Goal: Information Seeking & Learning: Learn about a topic

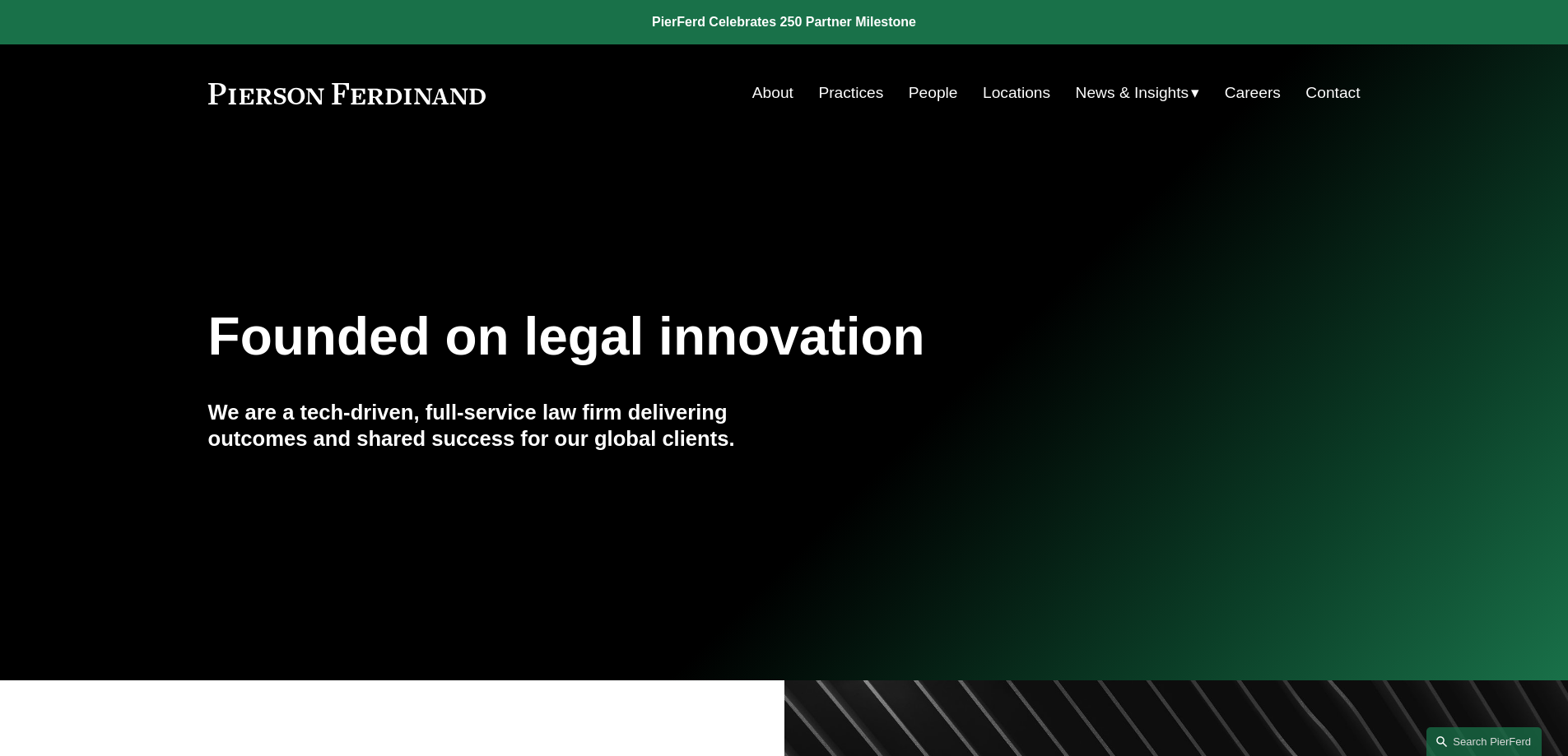
click at [928, 96] on link "People" at bounding box center [933, 93] width 50 height 31
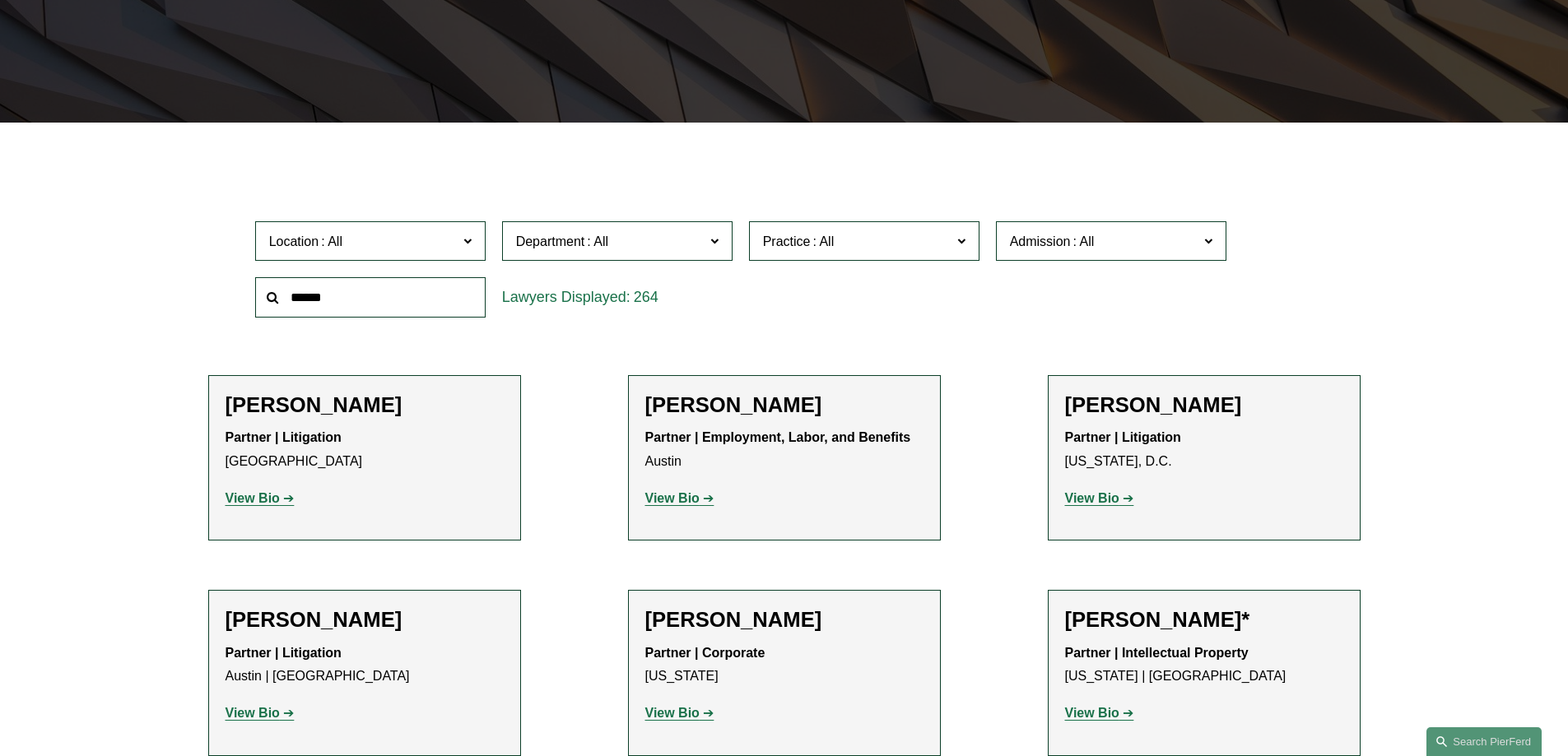
scroll to position [494, 0]
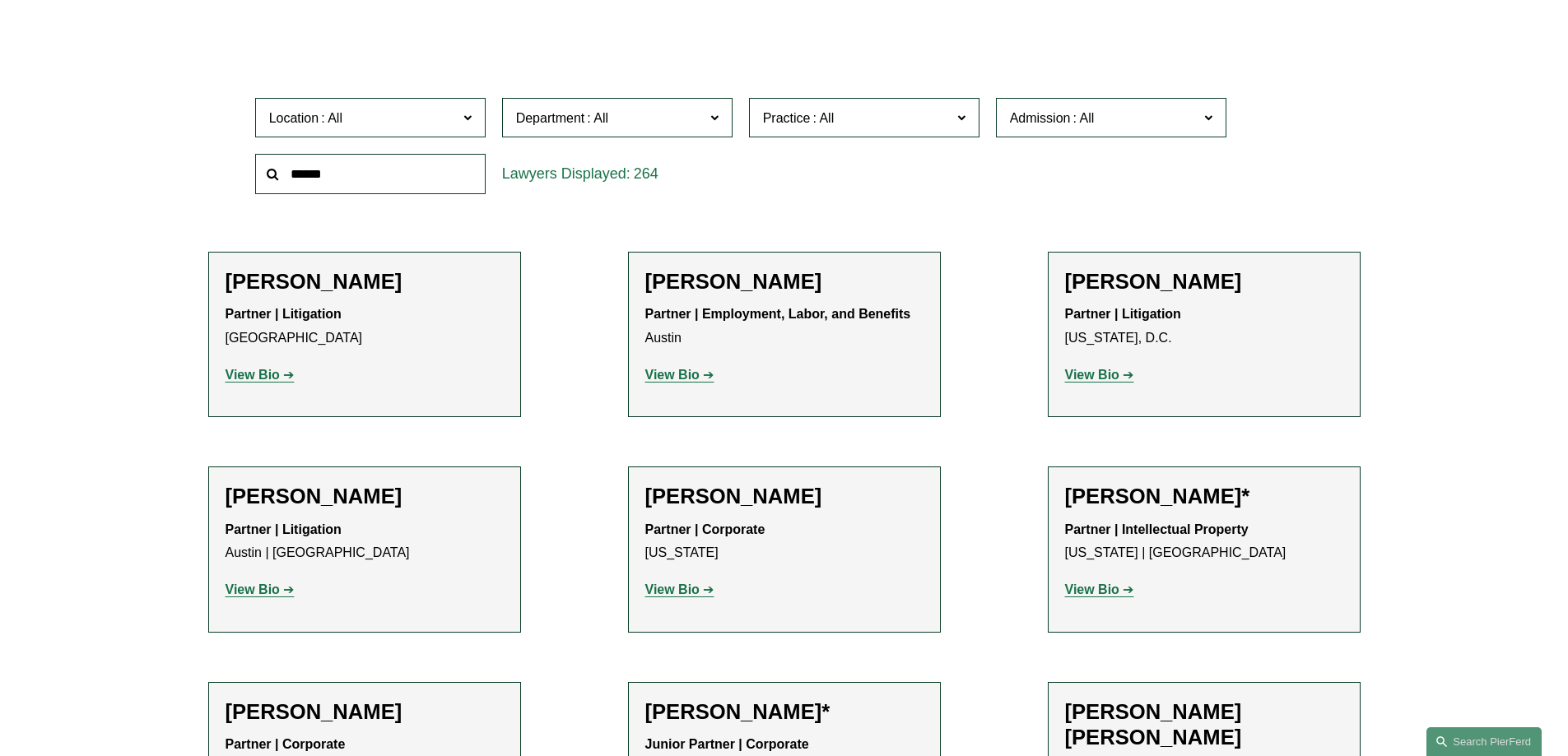
click at [344, 182] on input "text" at bounding box center [370, 174] width 230 height 40
type input "****"
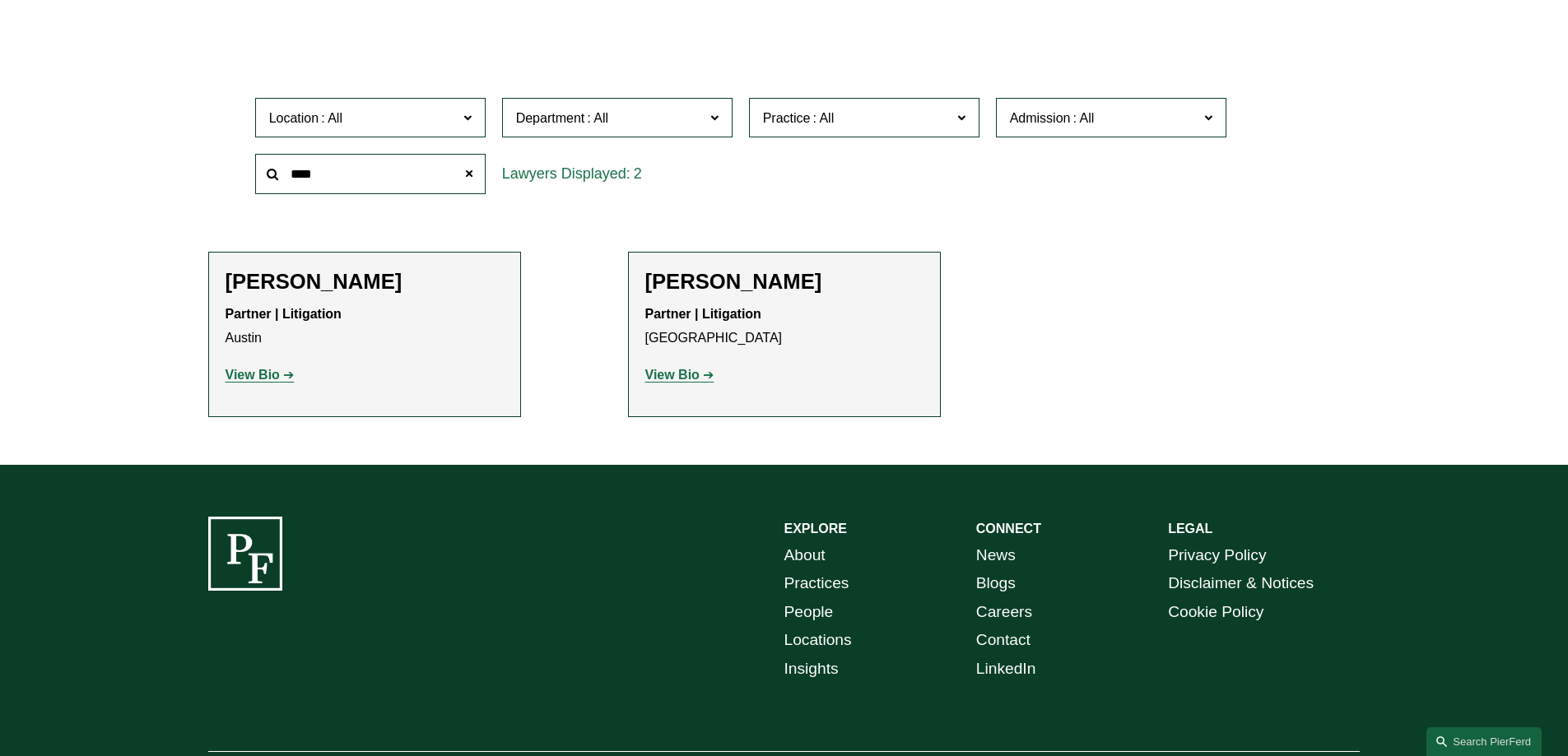
click at [274, 372] on strong "View Bio" at bounding box center [253, 375] width 55 height 14
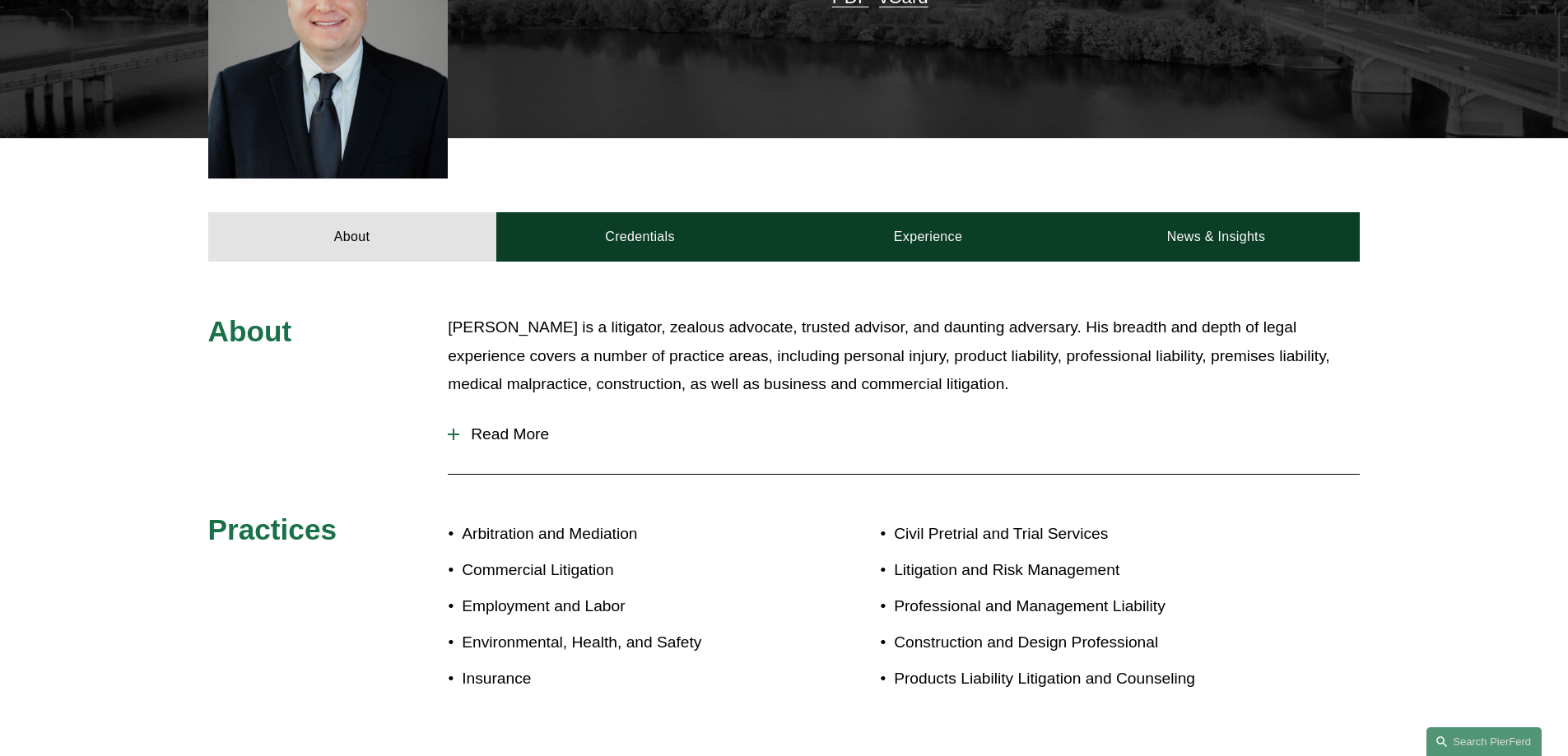
scroll to position [576, 0]
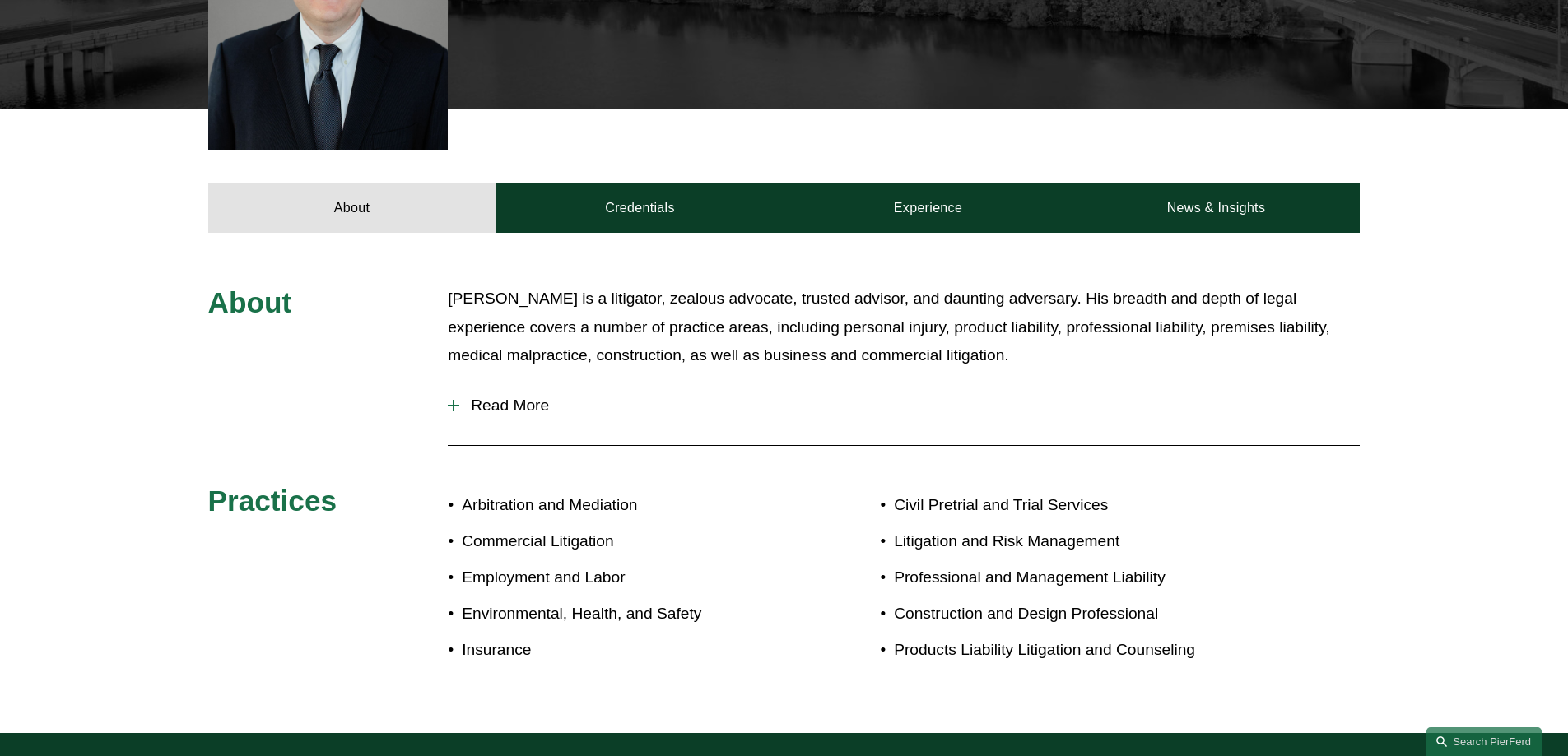
click at [455, 388] on button "Read More" at bounding box center [903, 405] width 912 height 43
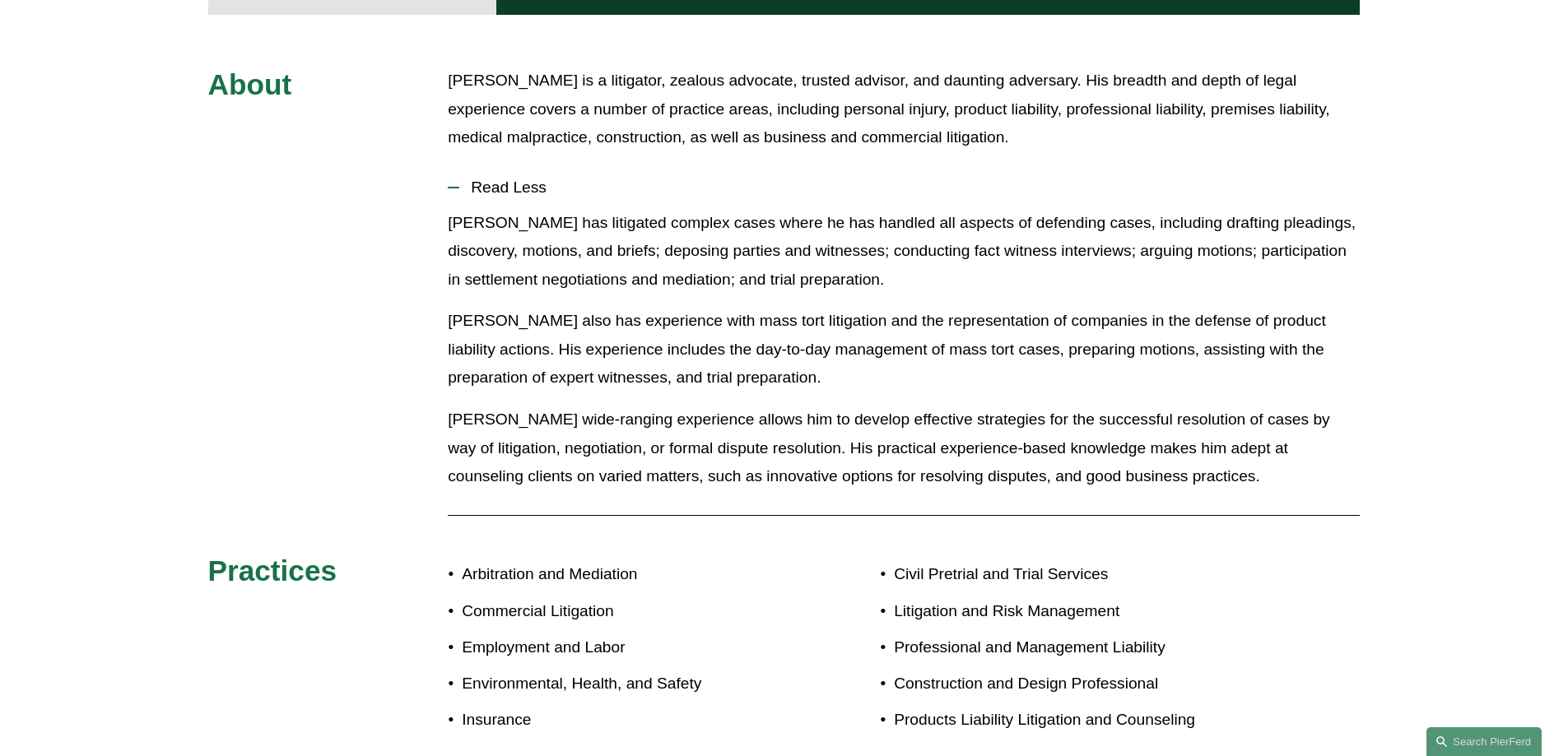
scroll to position [823, 0]
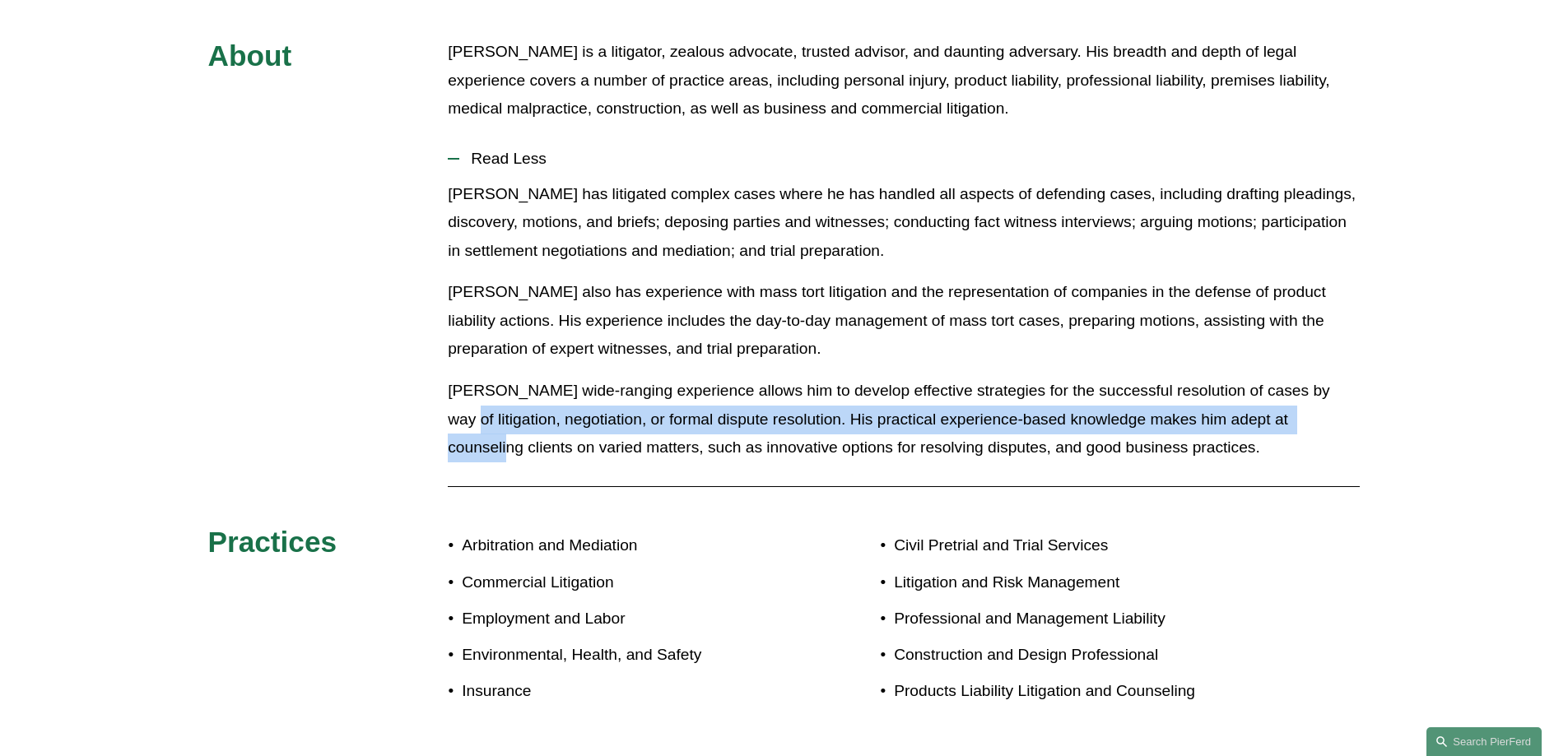
drag, startPoint x: 445, startPoint y: 424, endPoint x: 419, endPoint y: 408, distance: 30.5
click at [419, 408] on div "About Bradley Bush is a litigator, zealous advocate, trusted advisor, and daunt…" at bounding box center [784, 380] width 1568 height 684
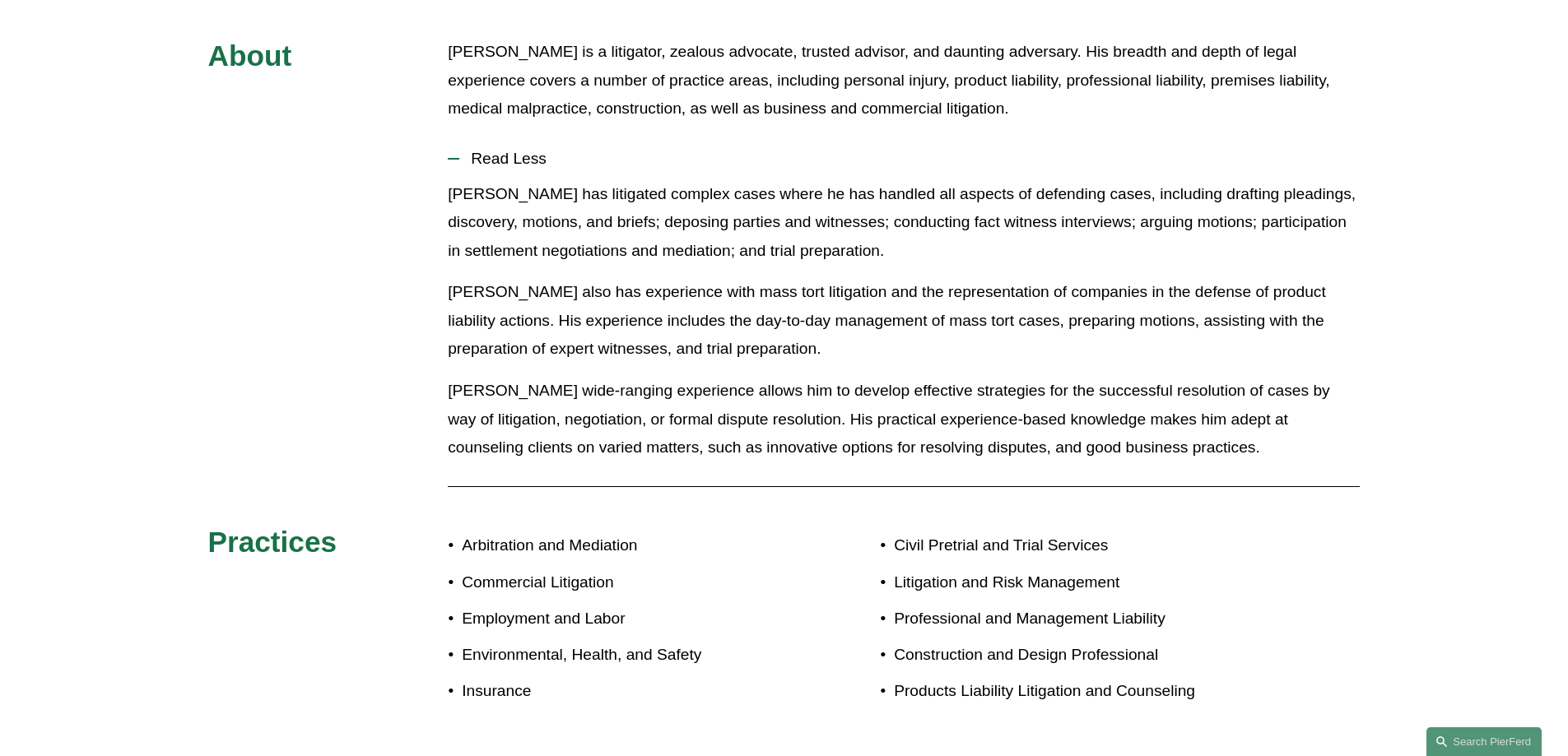
click at [433, 370] on div "About Bradley Bush is a litigator, zealous advocate, trusted advisor, and daunt…" at bounding box center [784, 380] width 1568 height 684
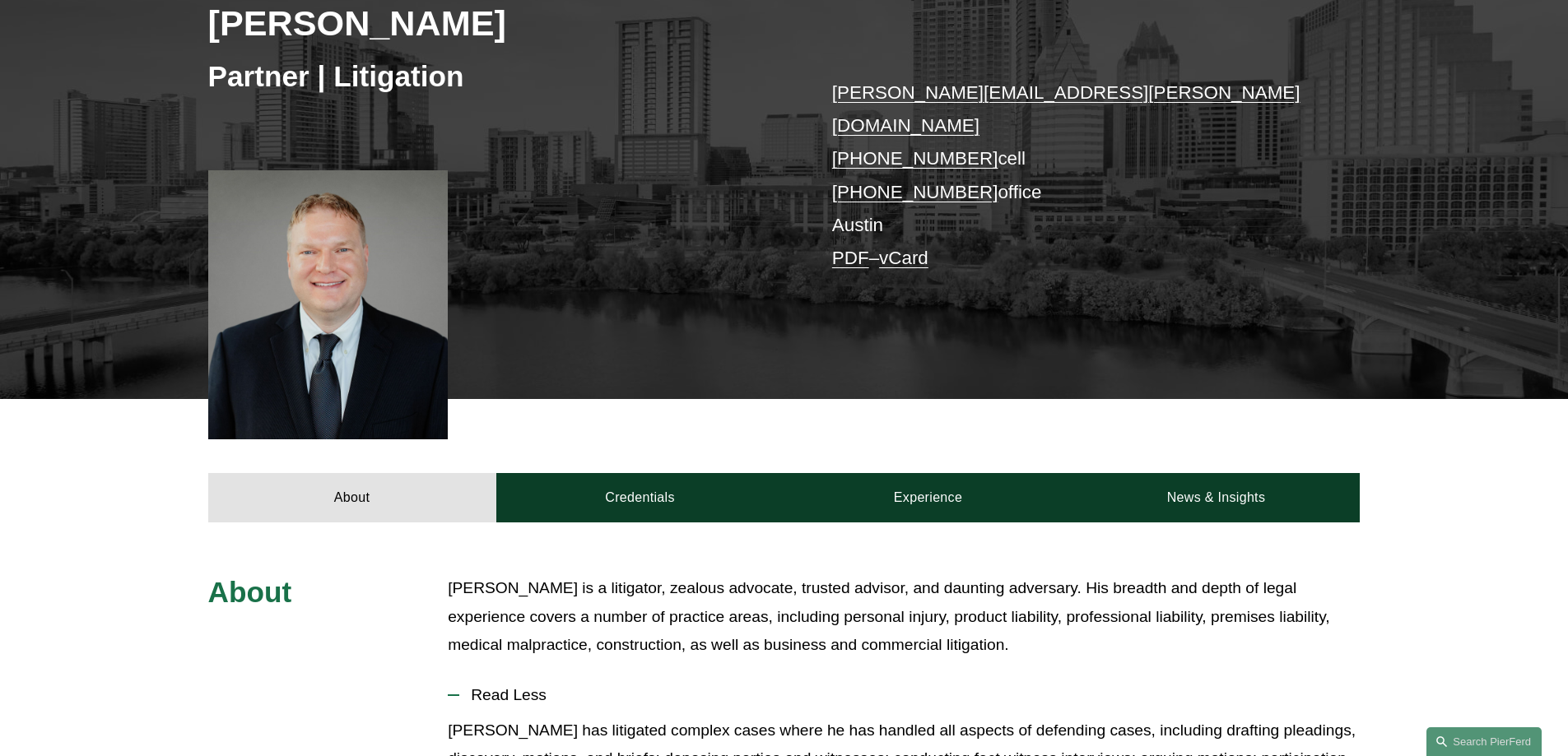
scroll to position [247, 0]
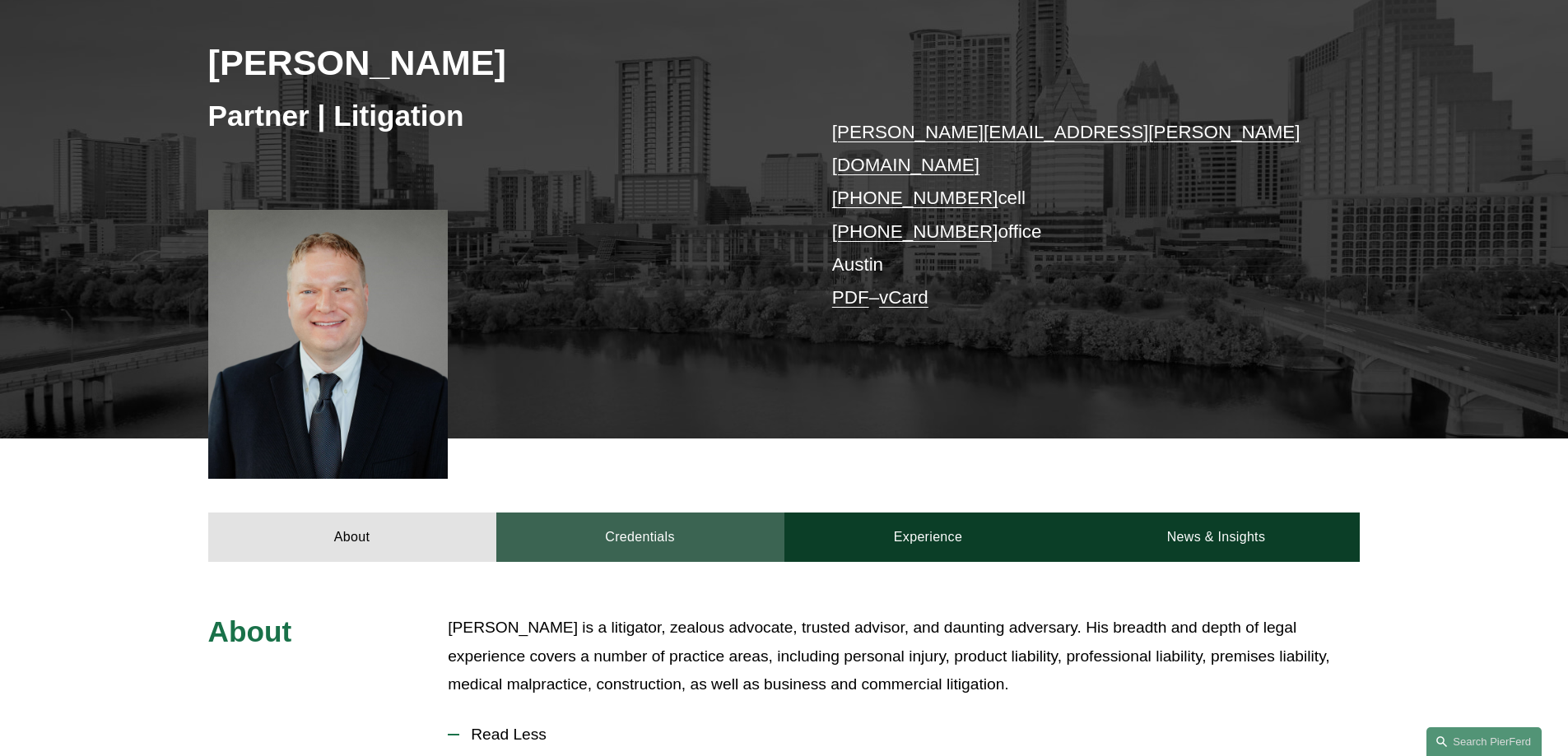
click at [622, 513] on link "Credentials" at bounding box center [641, 537] width 289 height 50
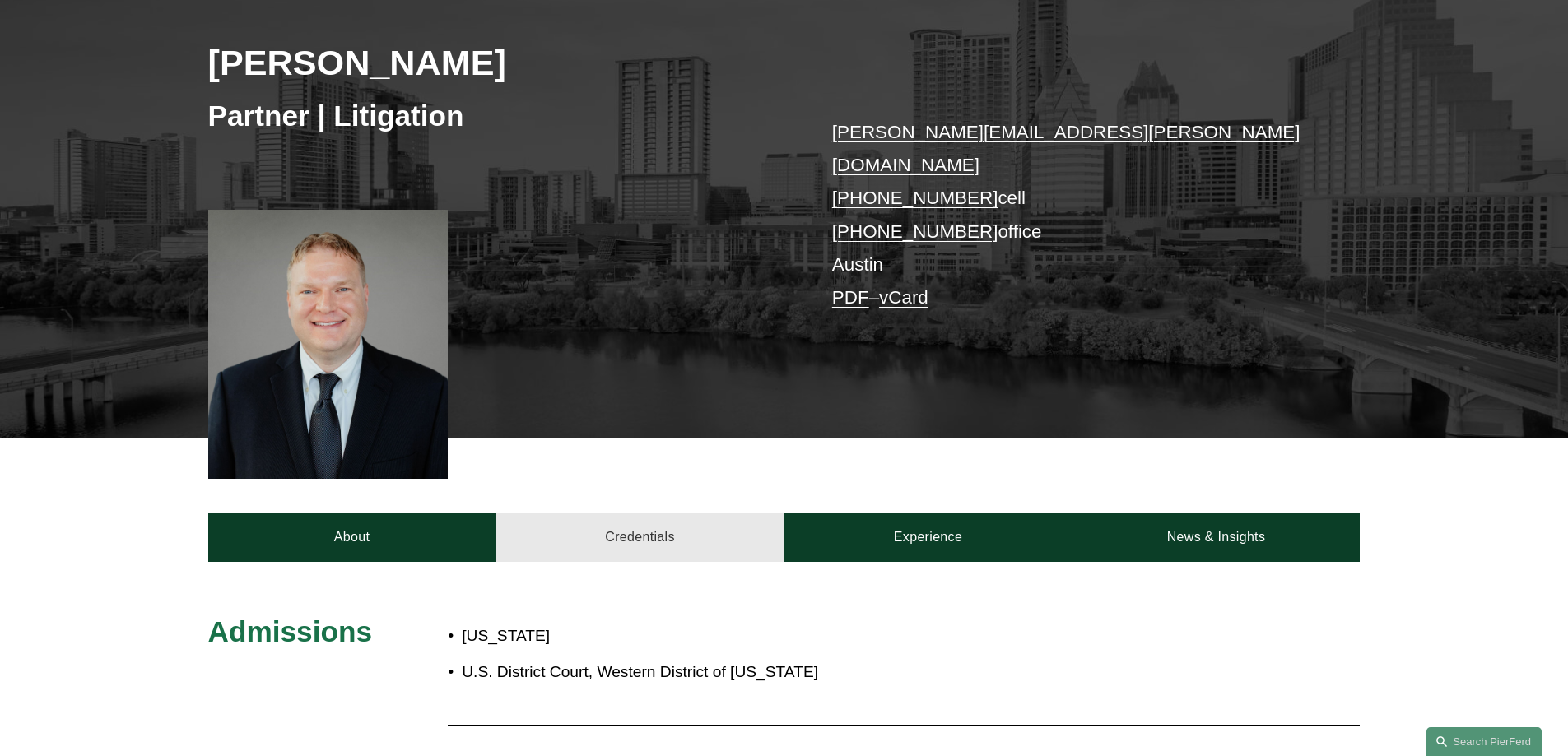
scroll to position [494, 0]
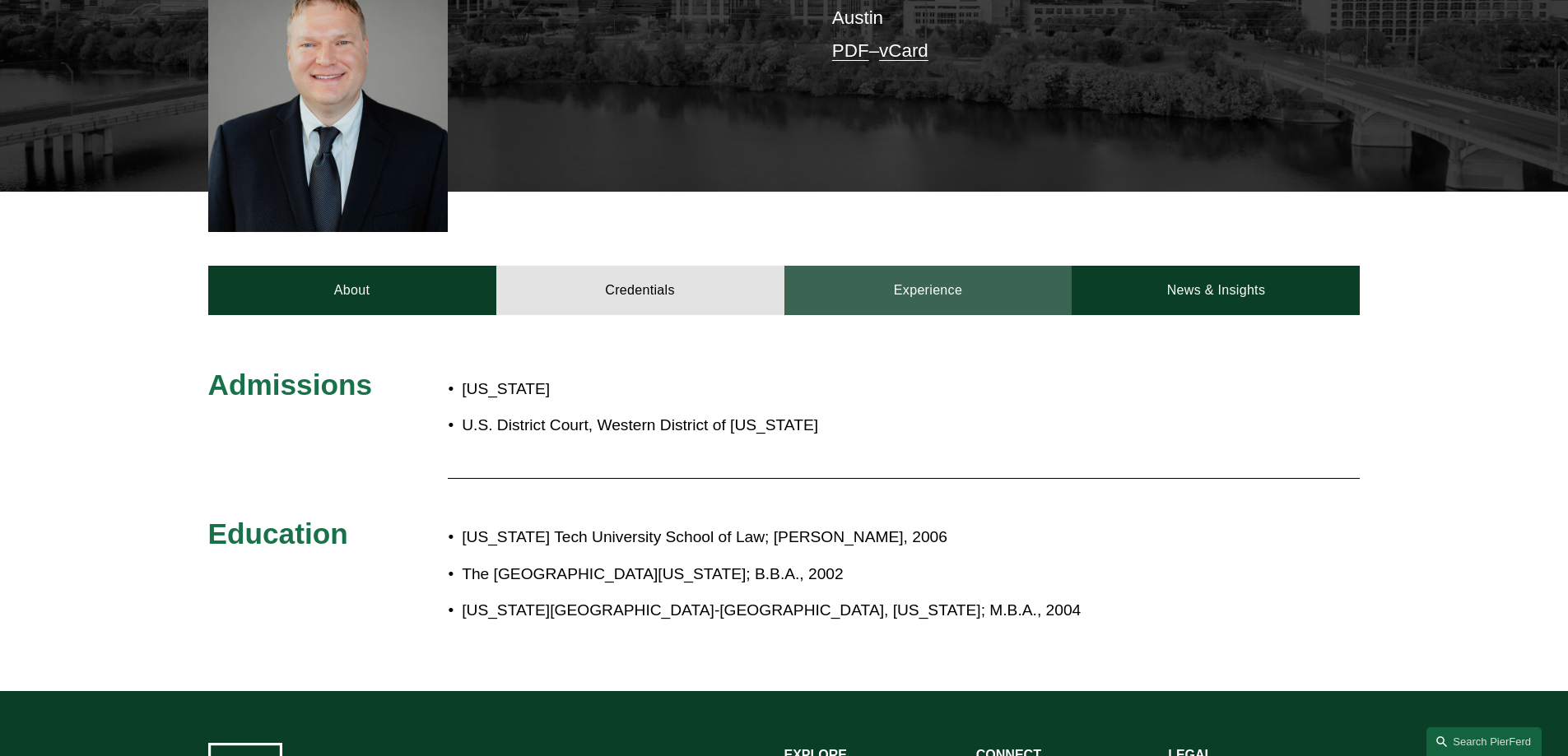
click at [991, 266] on link "Experience" at bounding box center [929, 290] width 289 height 50
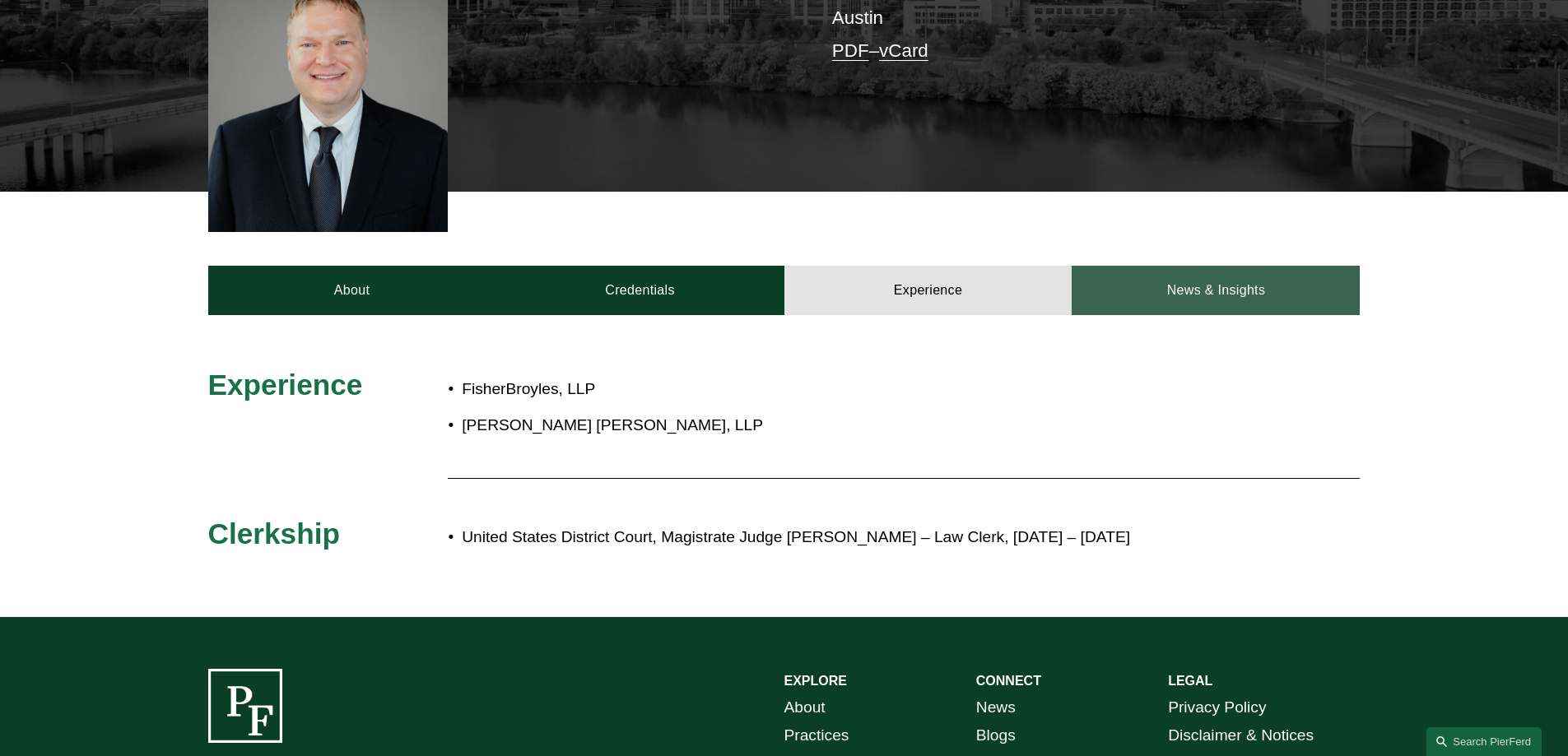
click at [1169, 272] on link "News & Insights" at bounding box center [1216, 290] width 289 height 50
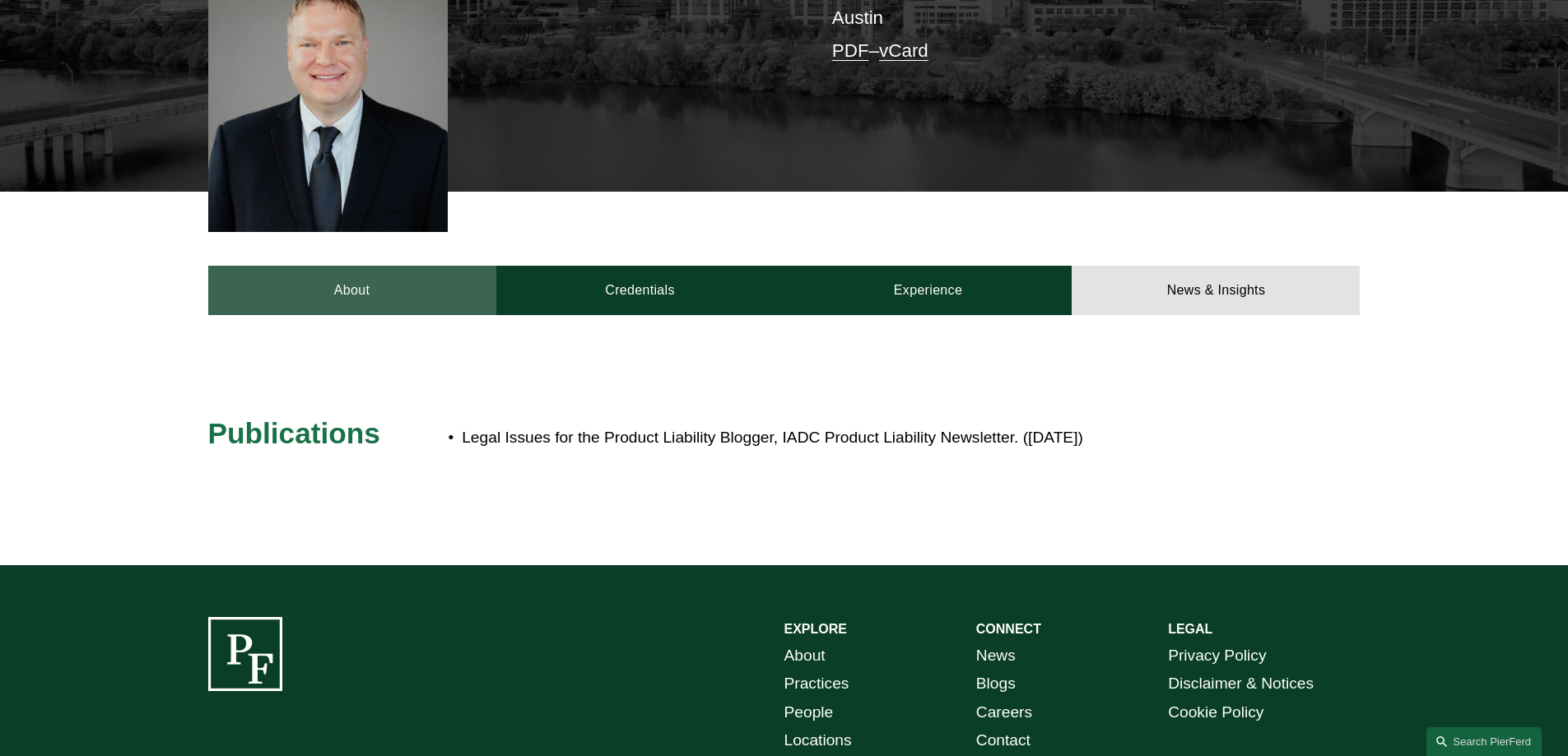
click at [342, 281] on link "About" at bounding box center [353, 290] width 289 height 50
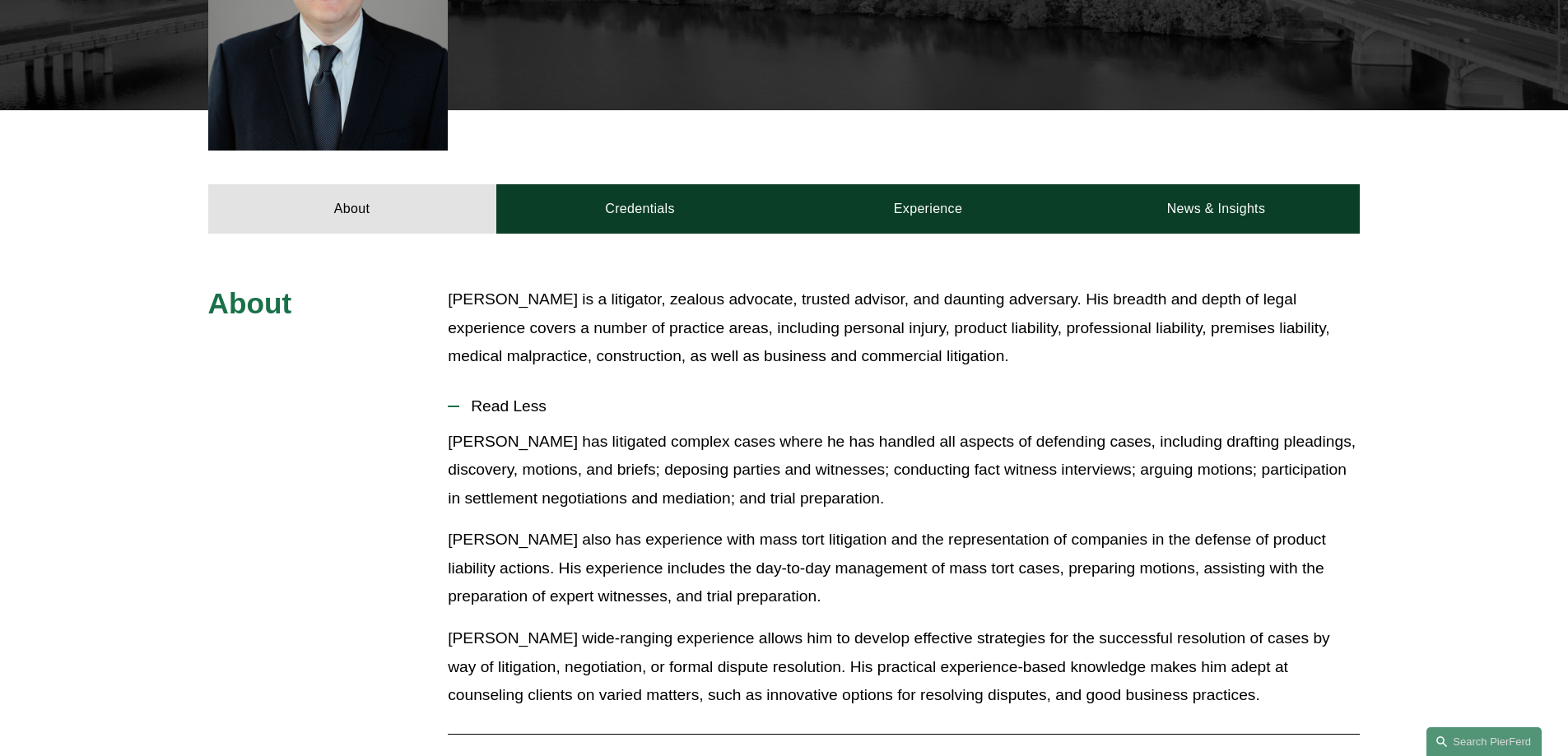
scroll to position [576, 0]
